Goal: Information Seeking & Learning: Learn about a topic

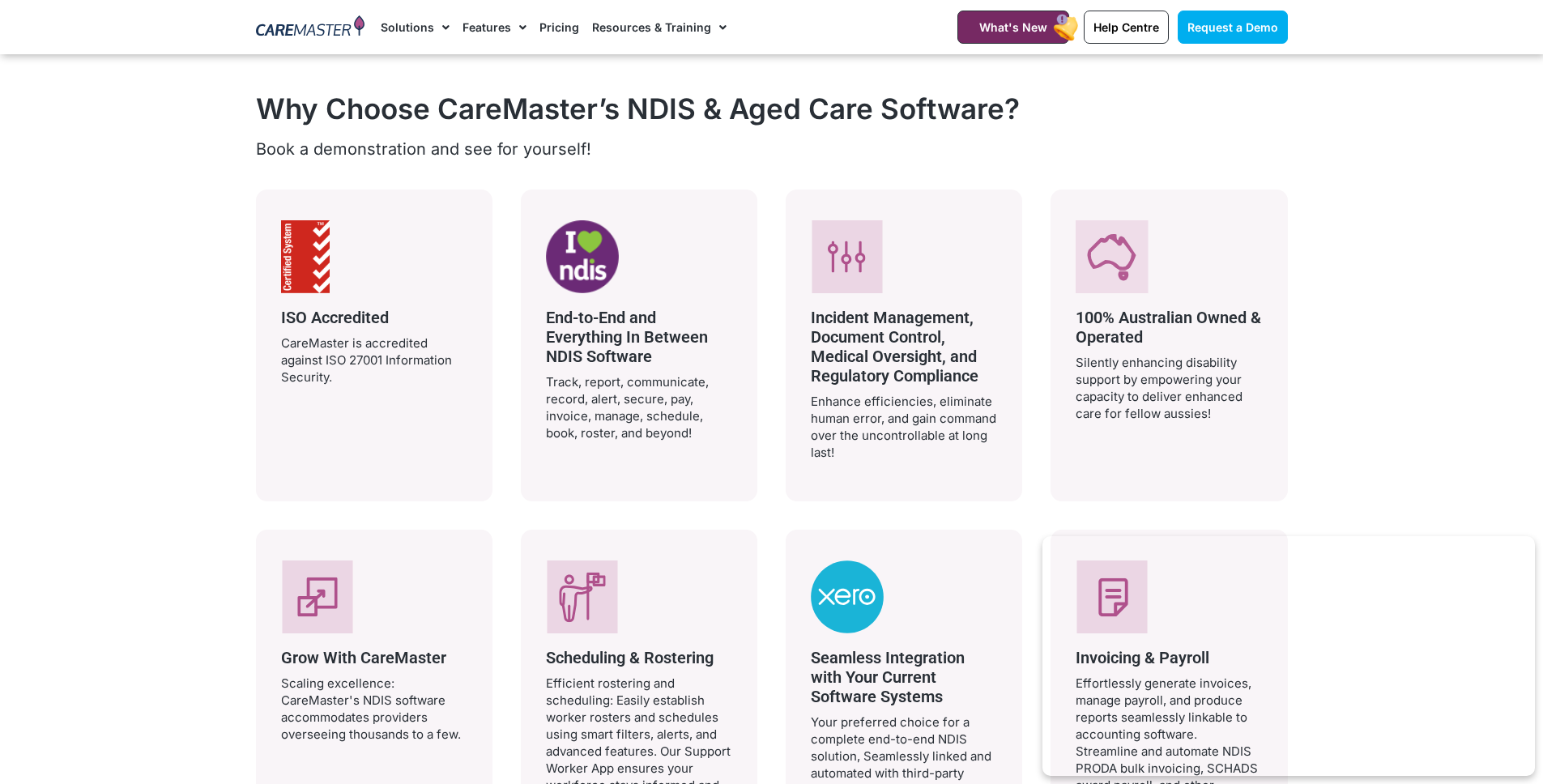
scroll to position [3045, 0]
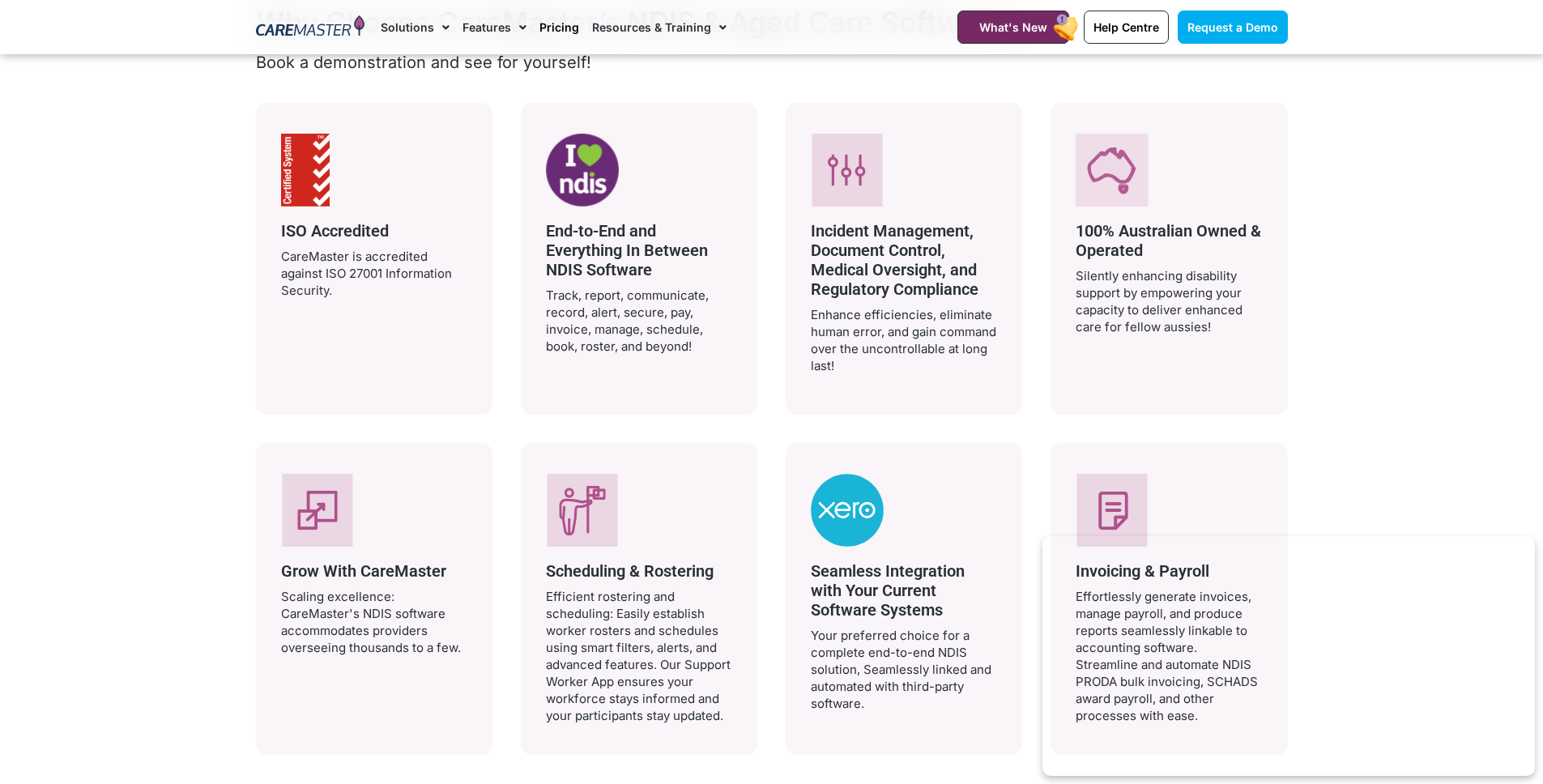
click at [566, 36] on link "Pricing" at bounding box center [560, 27] width 40 height 54
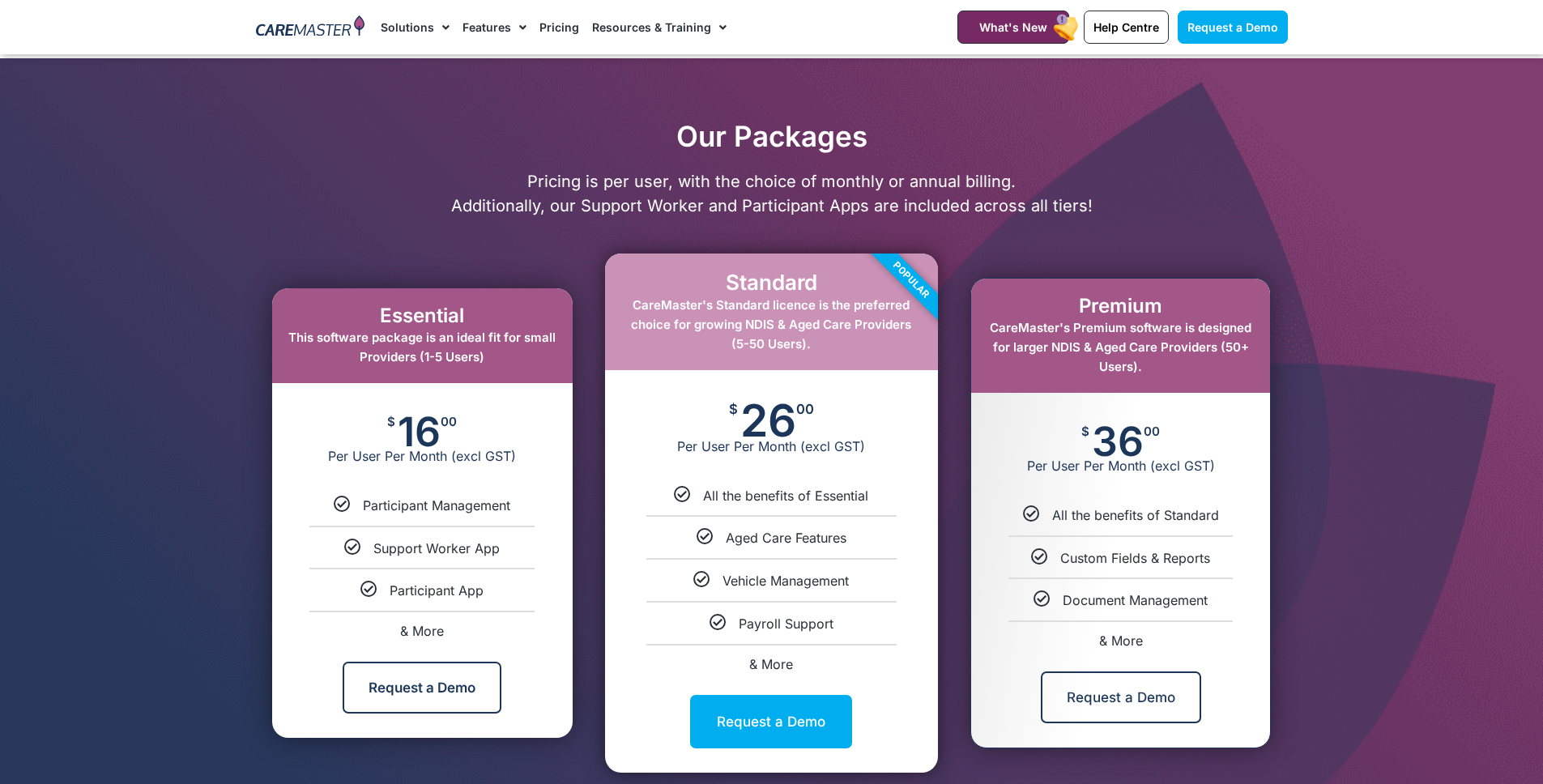
scroll to position [780, 0]
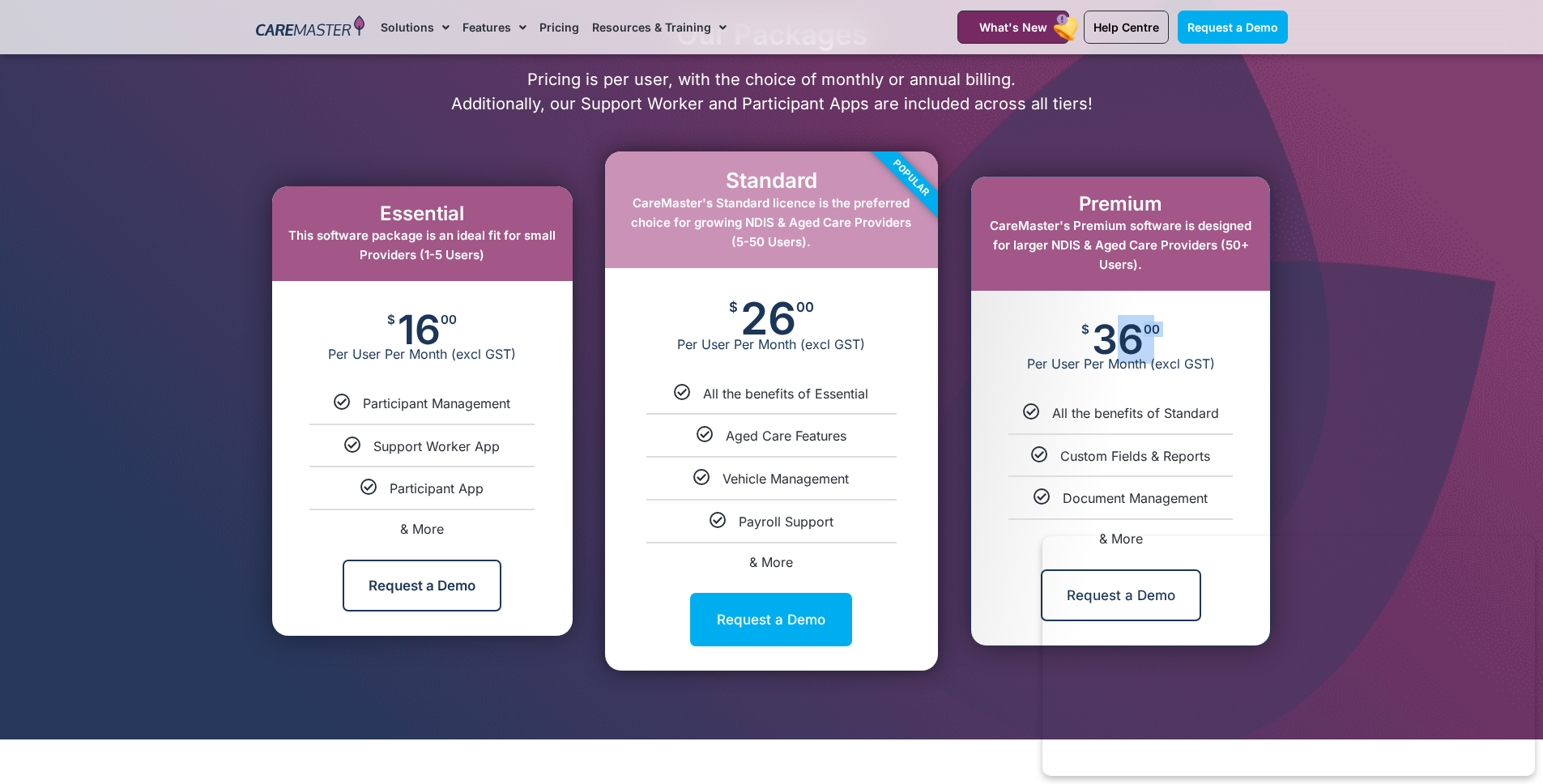
drag, startPoint x: 1101, startPoint y: 339, endPoint x: 1237, endPoint y: 348, distance: 136.3
click at [1239, 348] on div "$ 36 00 Per User Per Month (excl GST)" at bounding box center [1120, 348] width 299 height 113
click at [1279, 368] on div "Premium CareMaster's Premium software is designed for larger NDIS & Aged Care P…" at bounding box center [1120, 411] width 333 height 471
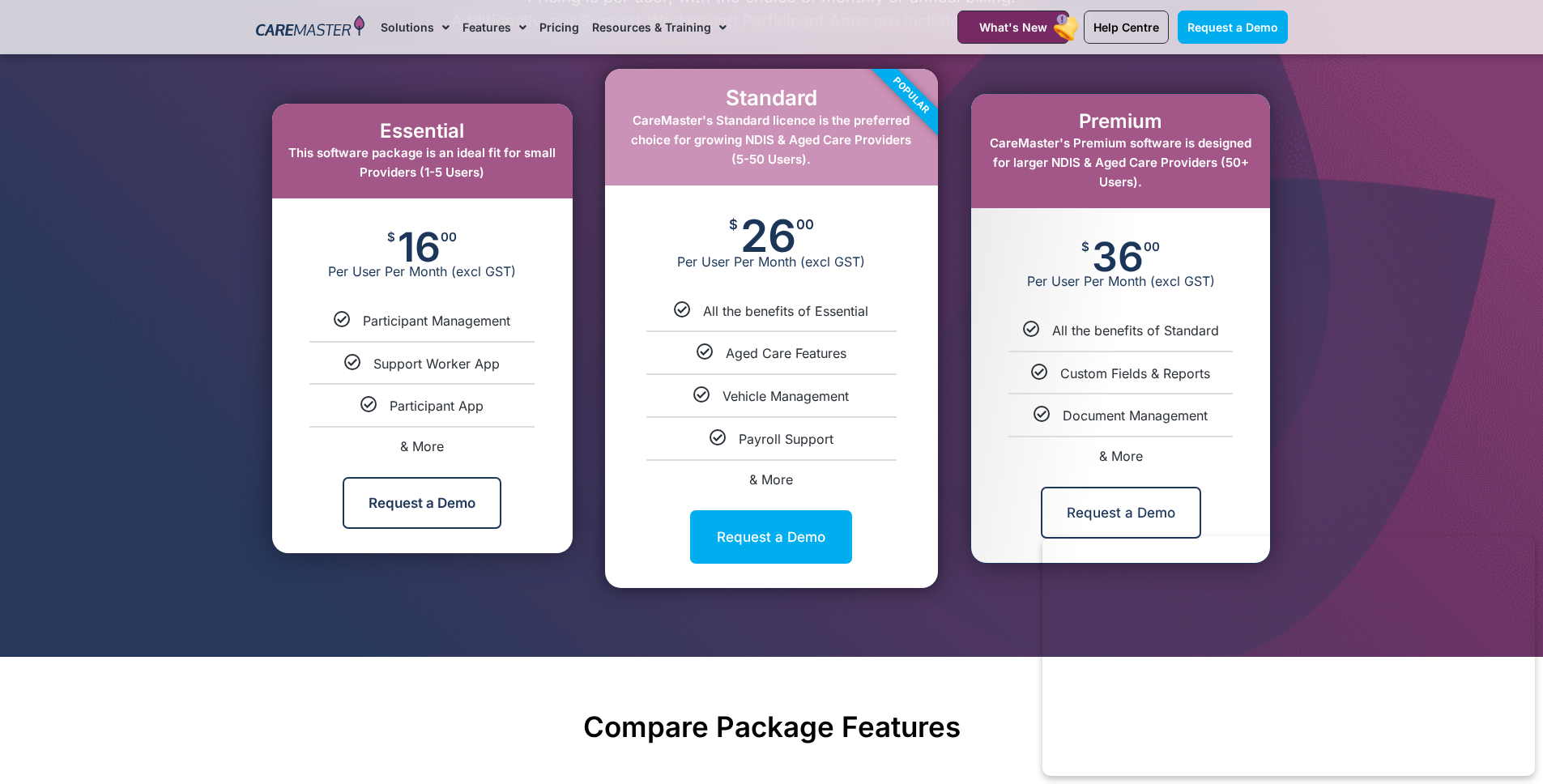
scroll to position [859, 0]
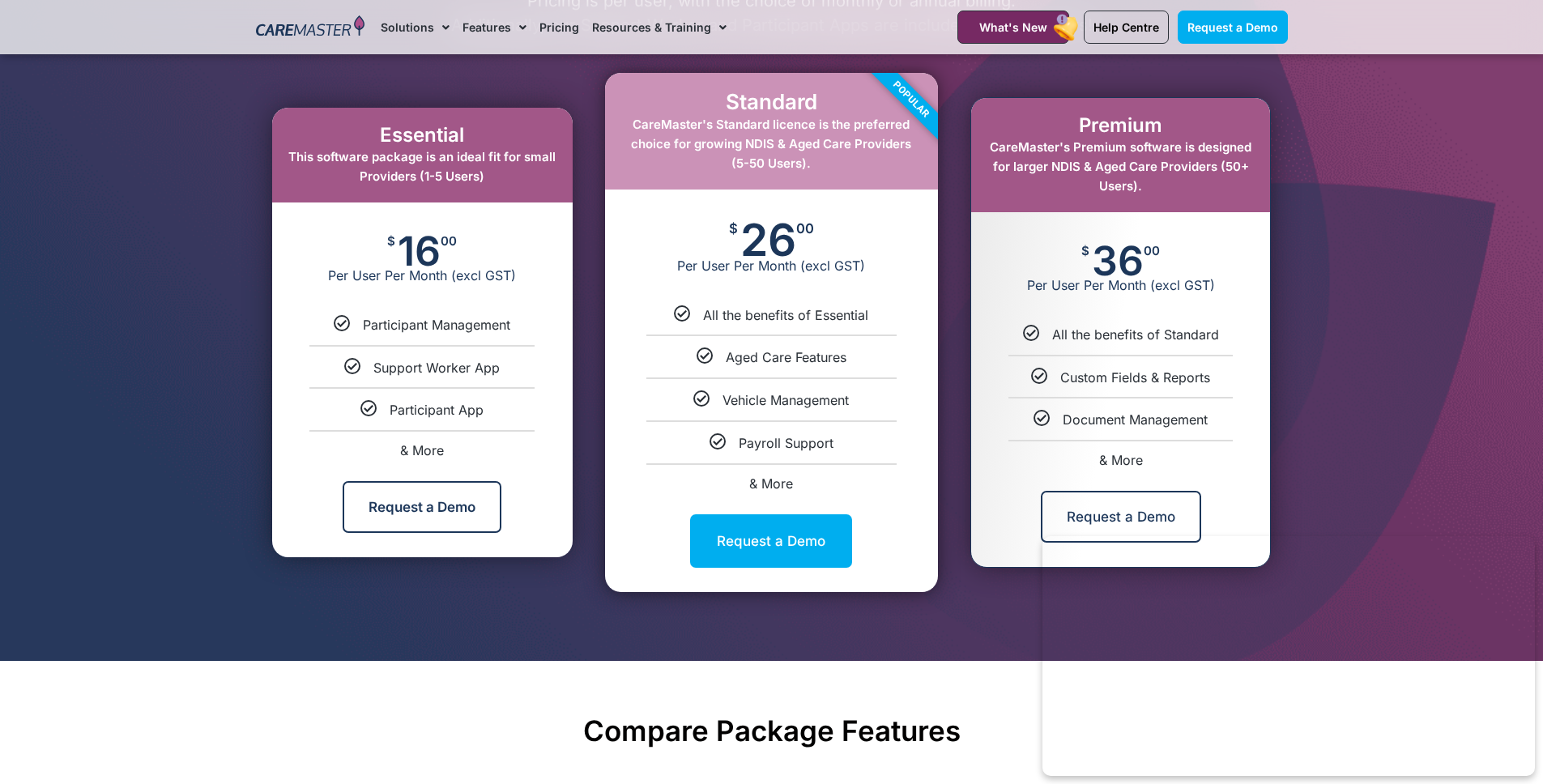
drag, startPoint x: 747, startPoint y: 233, endPoint x: 845, endPoint y: 261, distance: 101.9
click at [824, 253] on div "$ 26 00 Per User Per Month (excl GST)" at bounding box center [772, 248] width 333 height 117
drag, startPoint x: 726, startPoint y: 340, endPoint x: 736, endPoint y: 341, distance: 10.0
click at [729, 341] on li "Aged Care Features" at bounding box center [772, 349] width 333 height 31
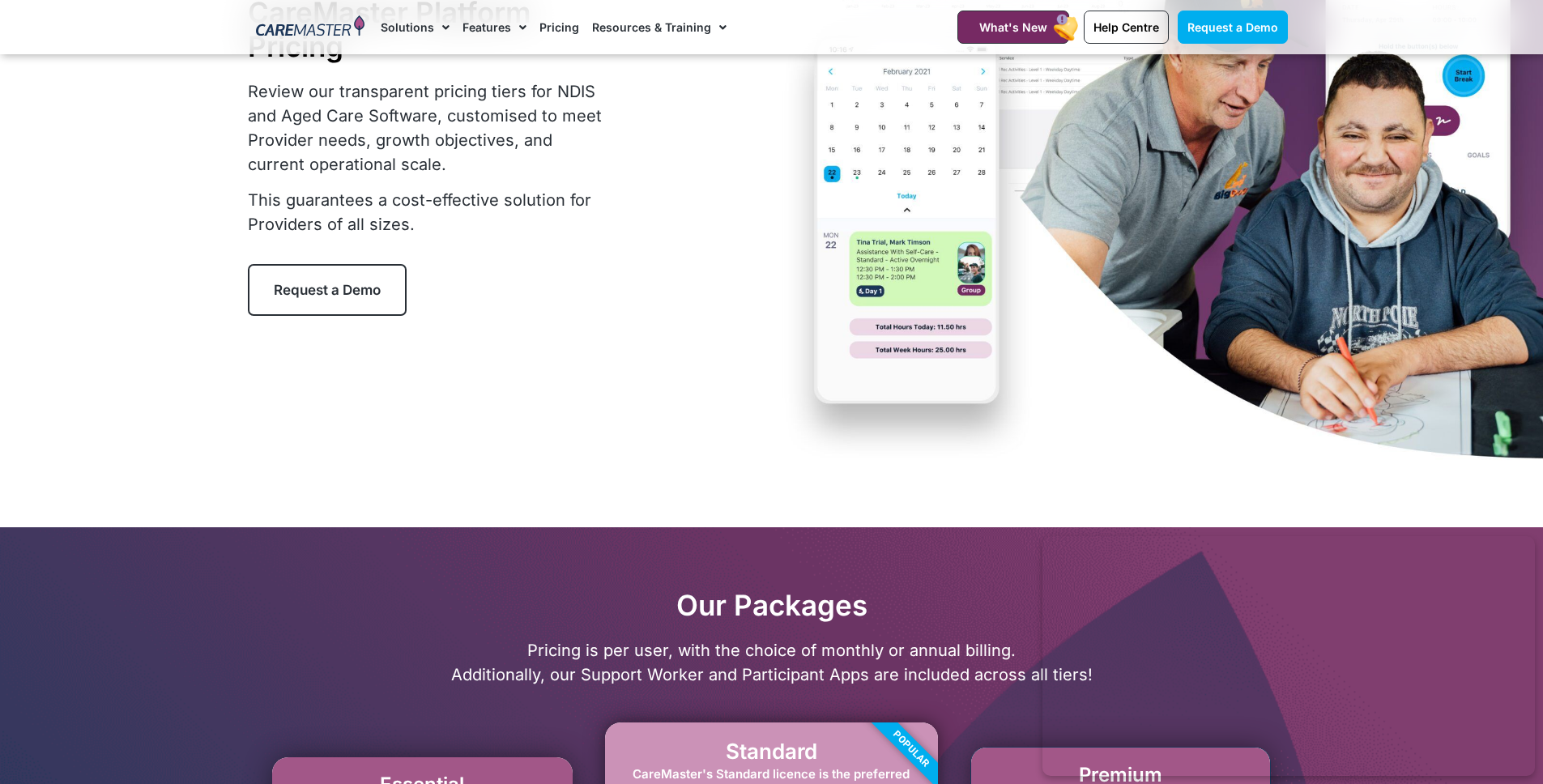
scroll to position [0, 0]
